Goal: Transaction & Acquisition: Purchase product/service

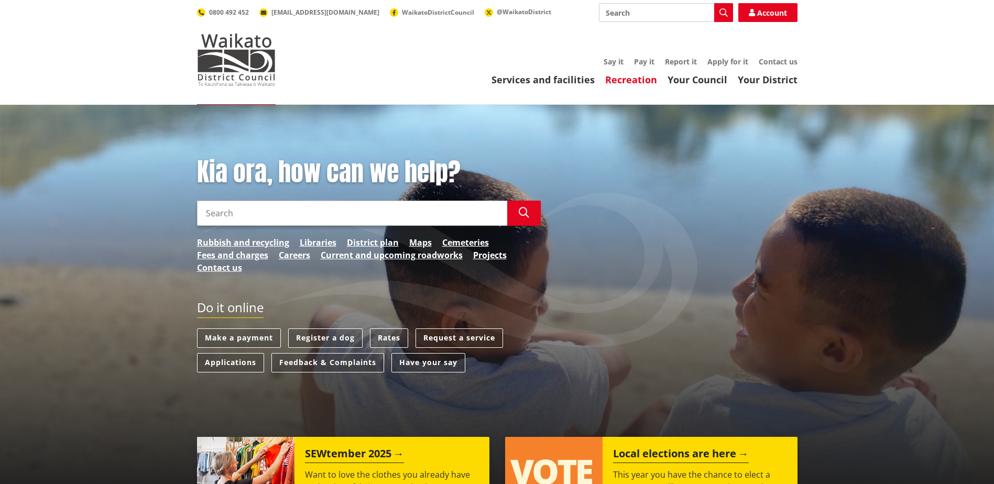
drag, startPoint x: 640, startPoint y: 61, endPoint x: 653, endPoint y: 74, distance: 18.5
click at [640, 61] on link "Pay it" at bounding box center [644, 62] width 20 height 10
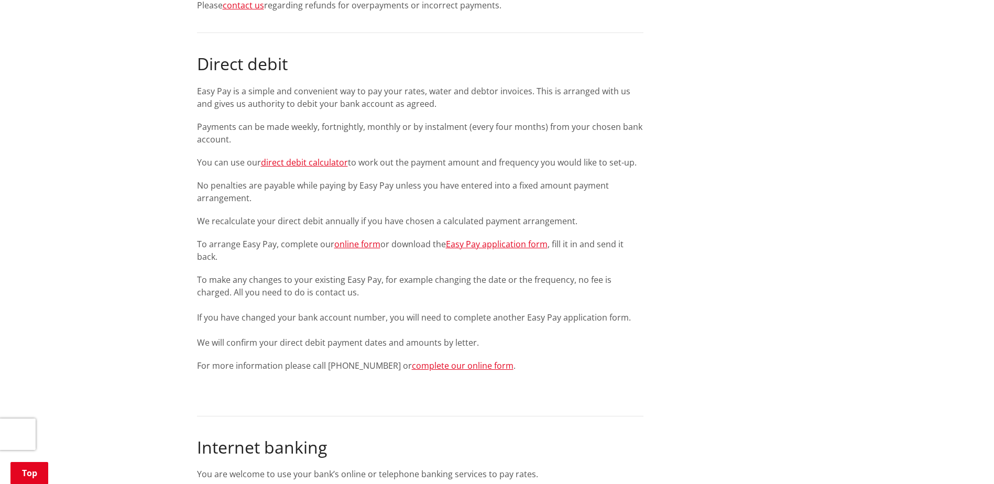
scroll to position [1100, 0]
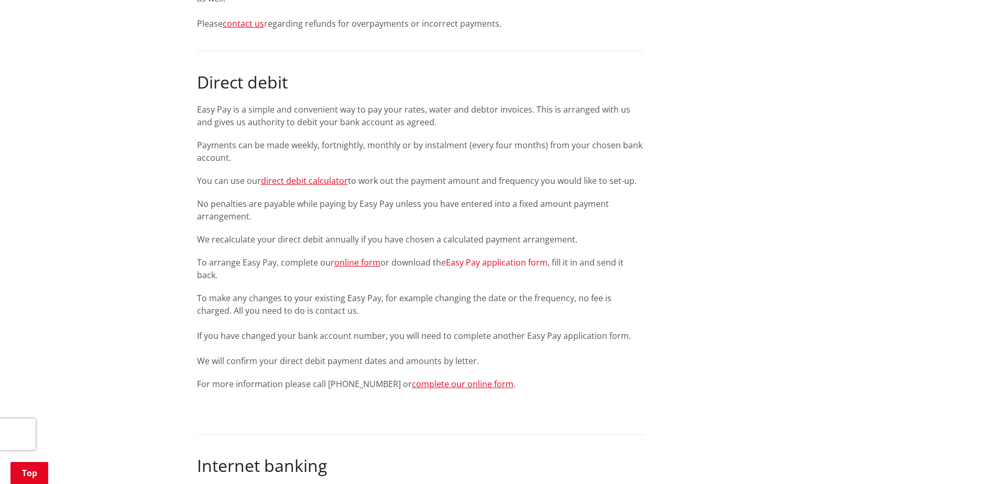
click at [482, 261] on link "Easy Pay application form" at bounding box center [497, 263] width 102 height 12
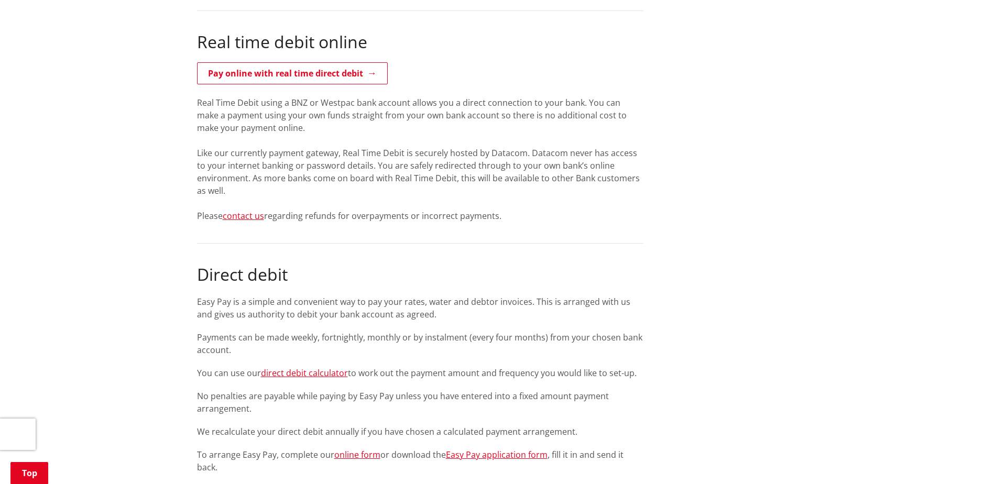
scroll to position [903, 0]
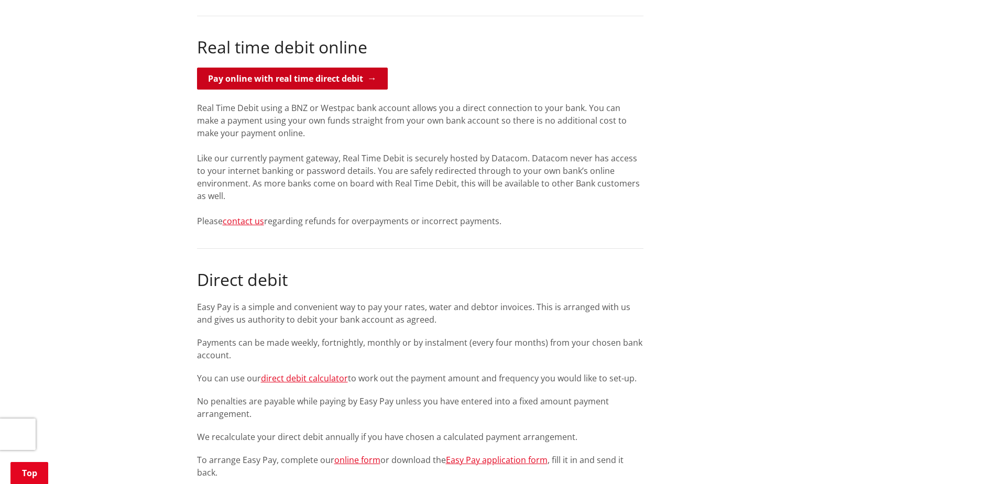
click at [331, 74] on link "Pay online with real time direct debit" at bounding box center [292, 79] width 191 height 22
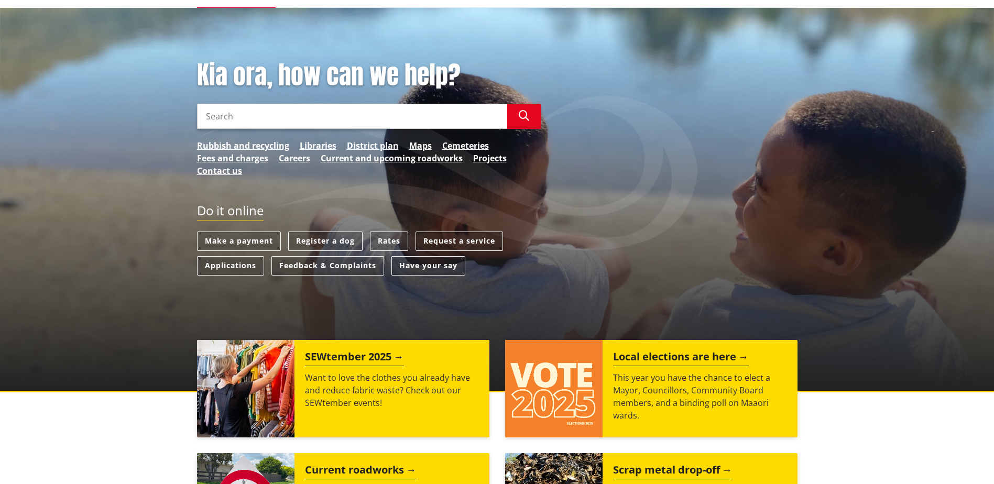
scroll to position [105, 0]
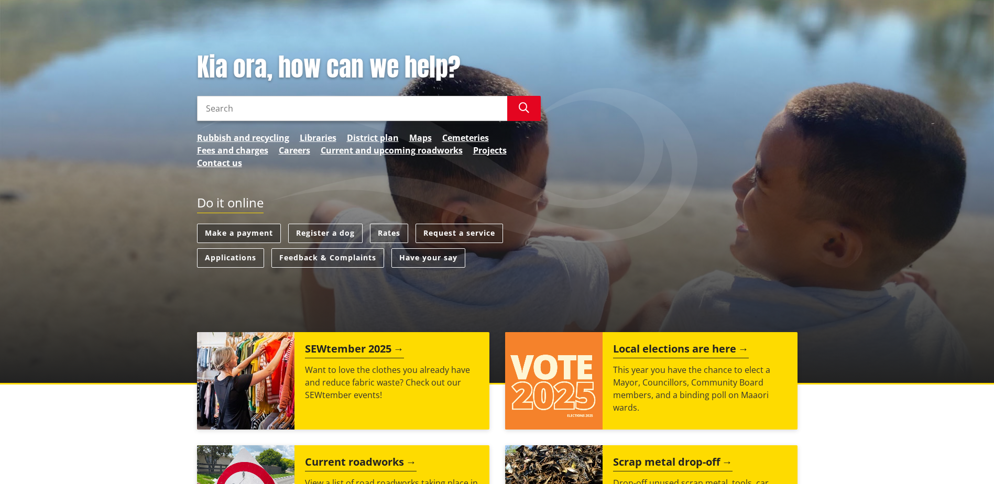
click at [228, 233] on link "Make a payment" at bounding box center [239, 233] width 84 height 19
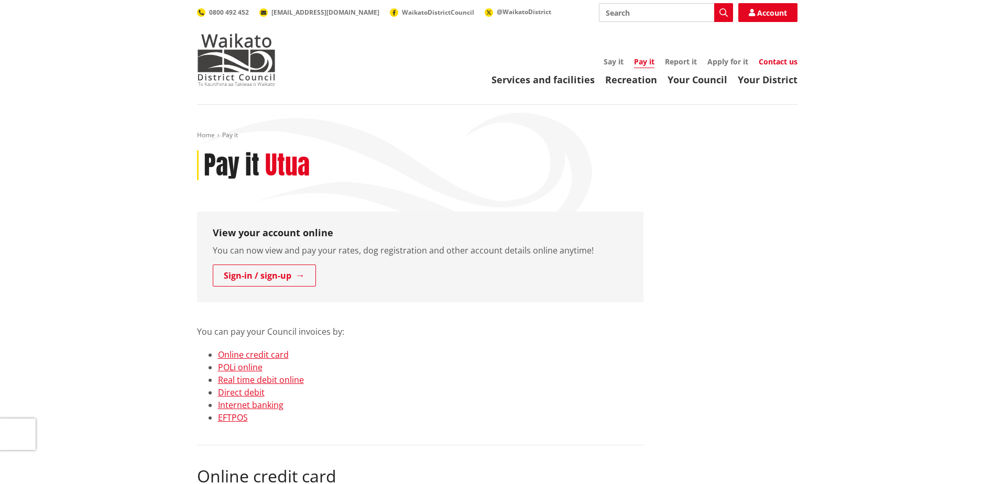
click at [786, 57] on link "Contact us" at bounding box center [778, 62] width 39 height 10
